Goal: Information Seeking & Learning: Learn about a topic

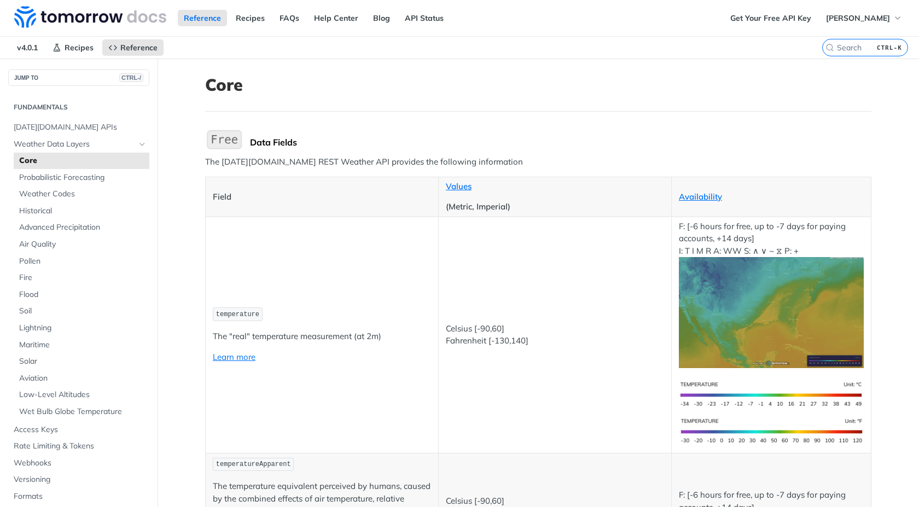
click at [262, 199] on p "Field" at bounding box center [322, 197] width 218 height 13
click at [218, 221] on td "temperature The "real" temperature measurement (at 2m) Learn more" at bounding box center [322, 335] width 233 height 236
click at [273, 199] on p "Field" at bounding box center [322, 197] width 218 height 13
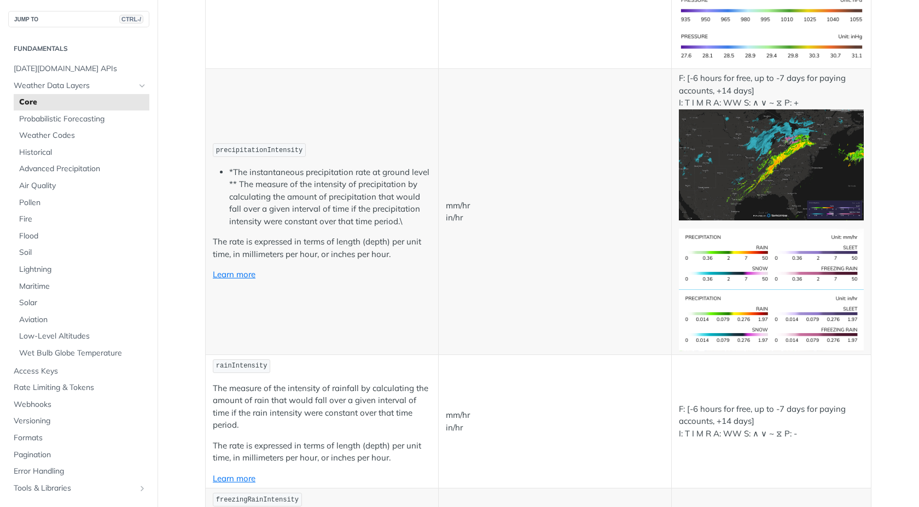
scroll to position [2079, 0]
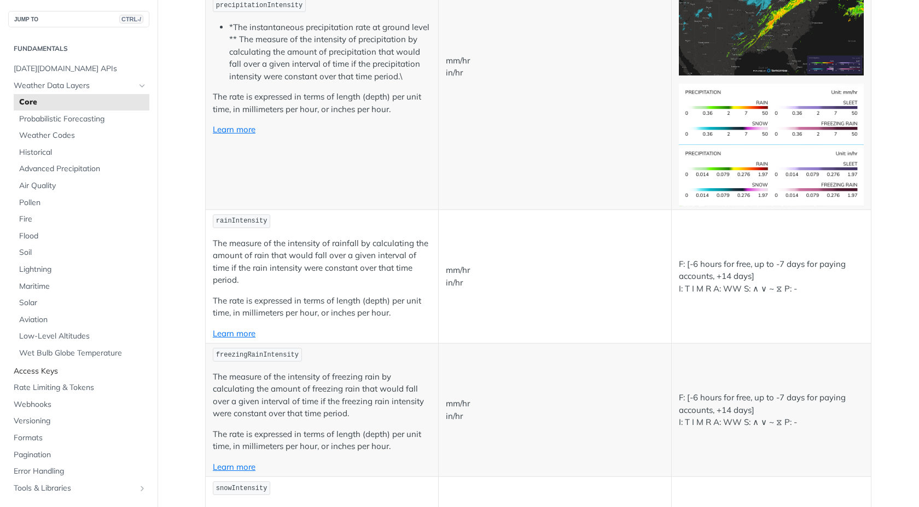
click at [25, 370] on span "Access Keys" at bounding box center [80, 371] width 133 height 11
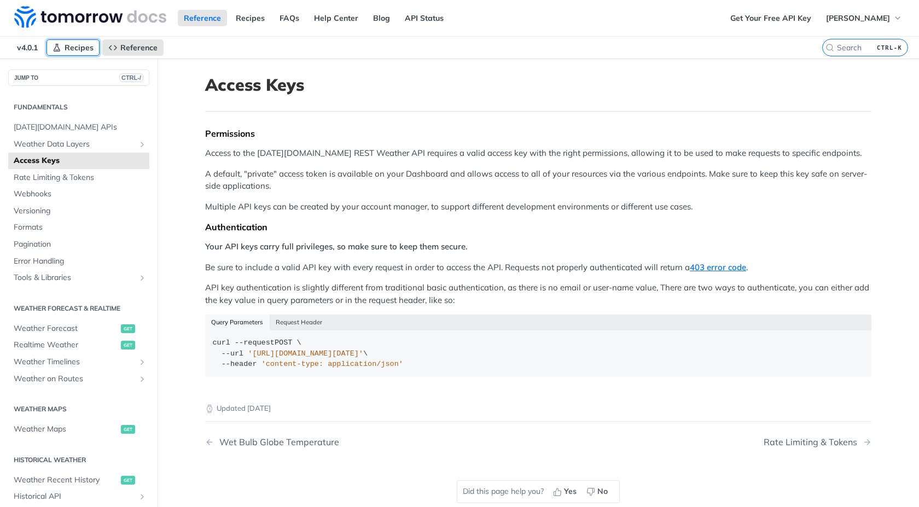
click at [87, 46] on span "Recipes" at bounding box center [79, 48] width 29 height 10
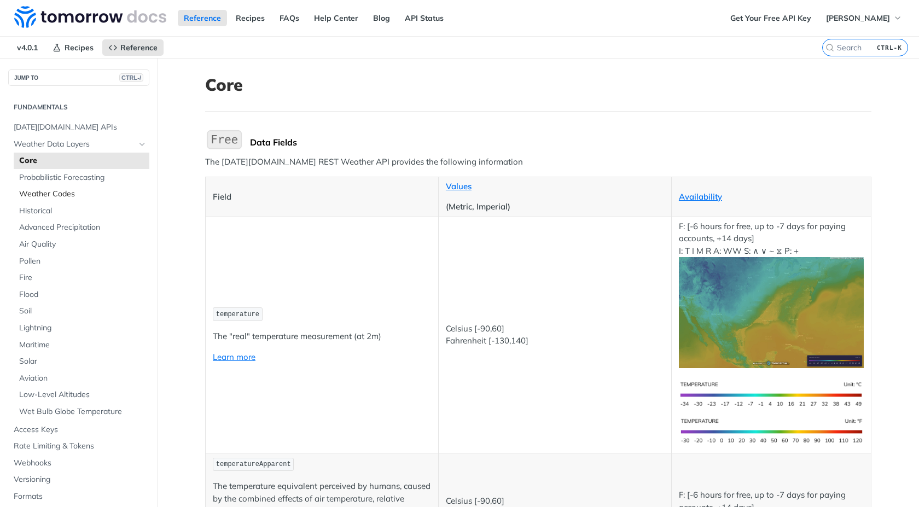
click at [60, 195] on span "Weather Codes" at bounding box center [83, 194] width 128 height 11
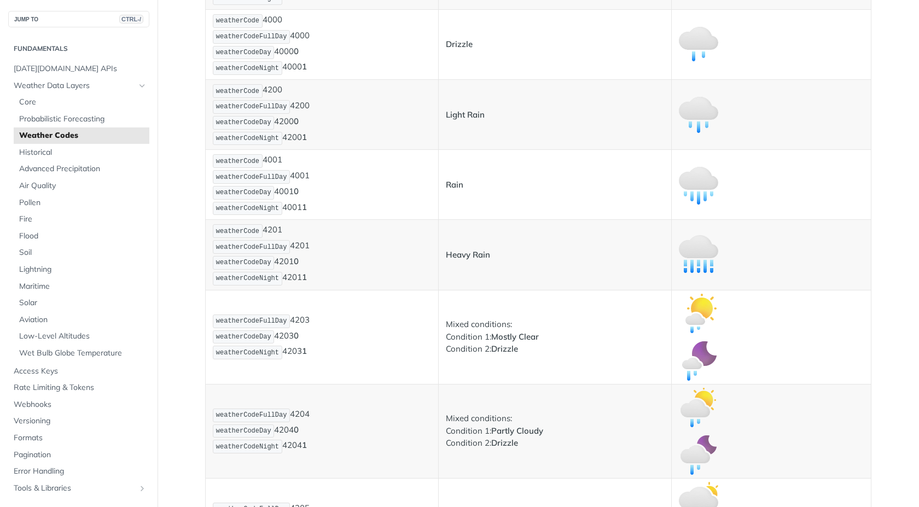
scroll to position [1204, 0]
